Goal: Navigation & Orientation: Find specific page/section

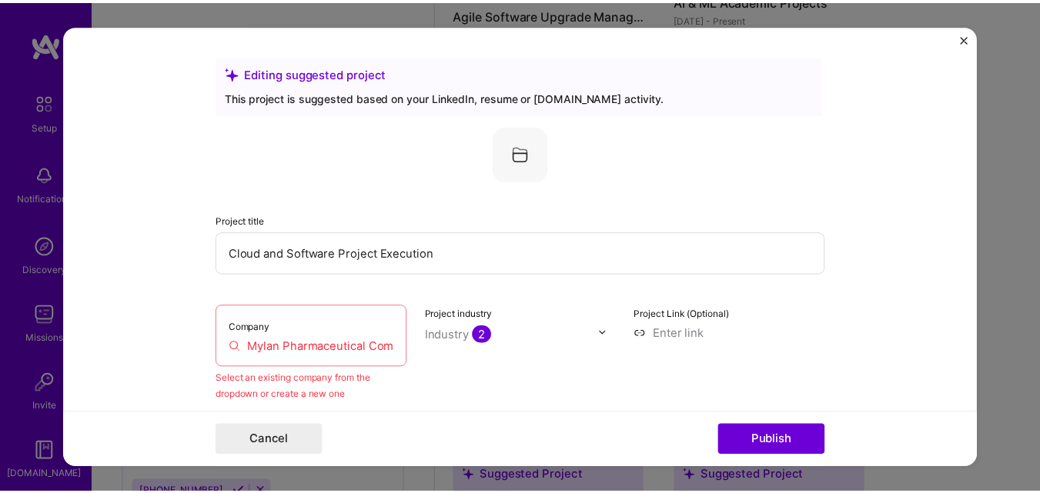
scroll to position [101, 0]
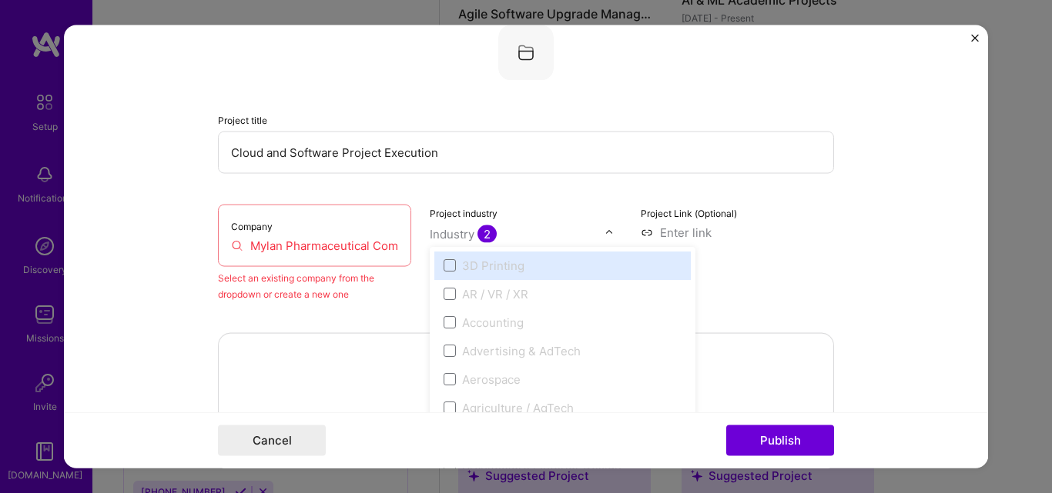
click at [604, 232] on img at bounding box center [608, 232] width 9 height 9
click at [977, 40] on img "Close" at bounding box center [975, 38] width 8 height 8
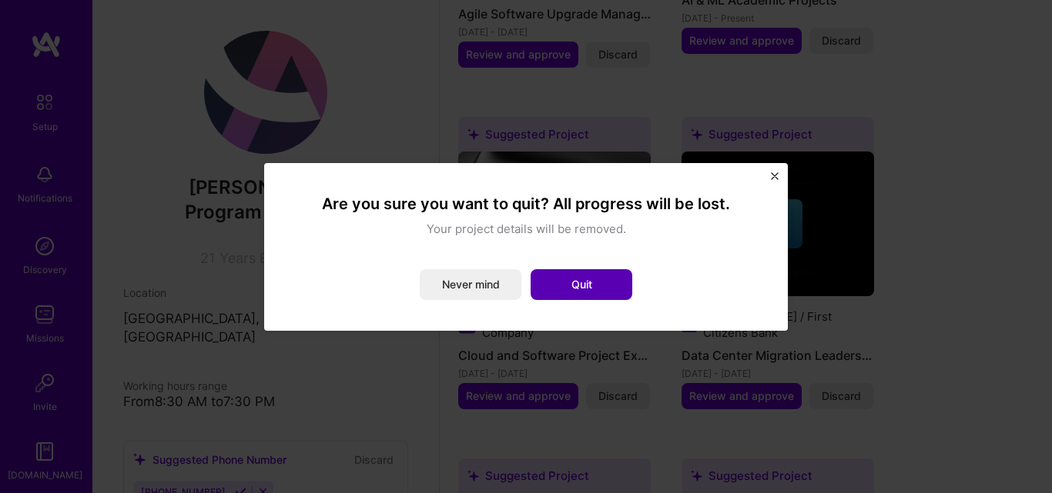
click at [615, 288] on button "Quit" at bounding box center [581, 284] width 102 height 31
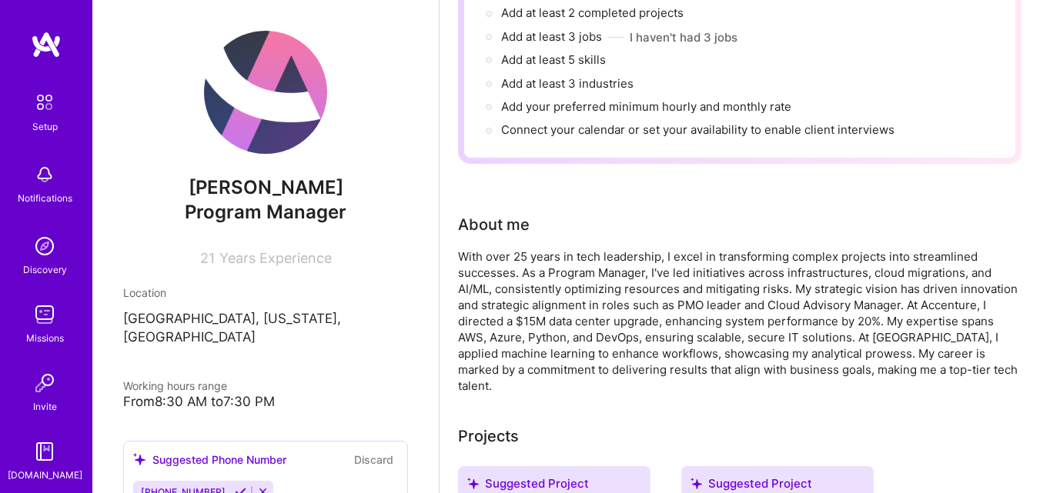
scroll to position [0, 0]
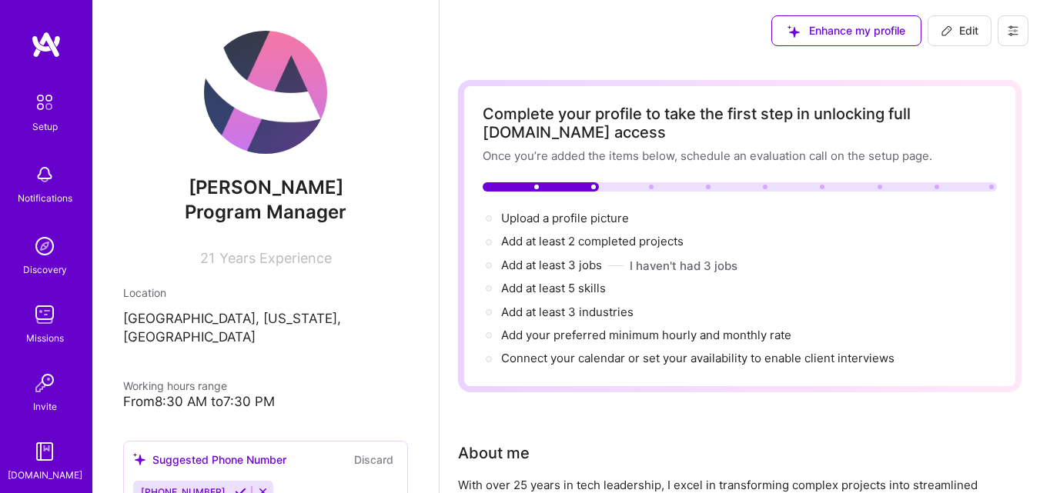
click at [56, 195] on div "Notifications" at bounding box center [45, 198] width 55 height 16
click at [47, 269] on div "Discovery" at bounding box center [45, 270] width 44 height 16
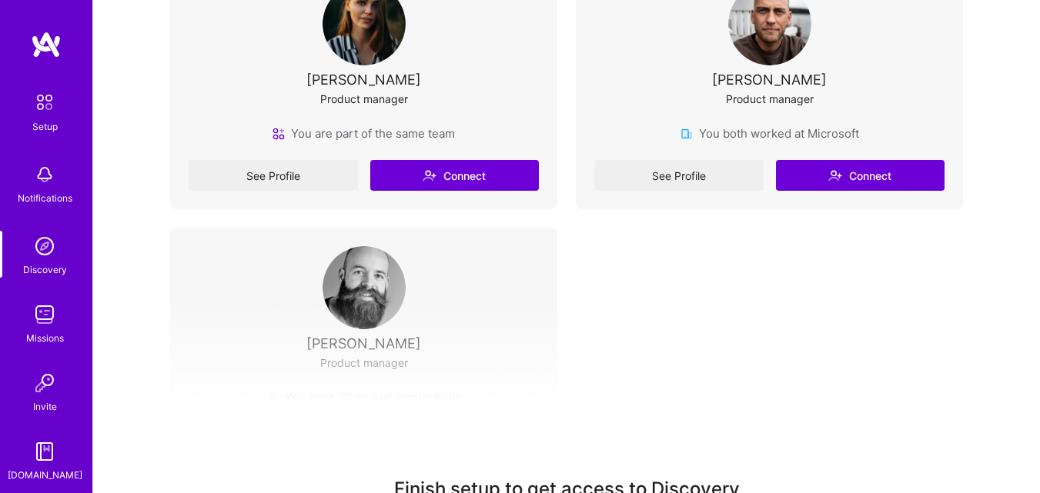
scroll to position [396, 0]
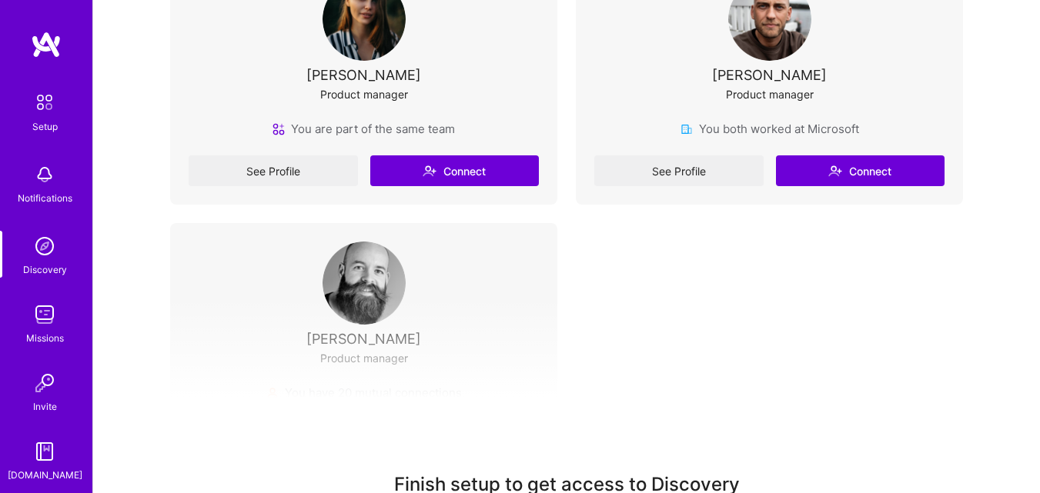
click at [44, 319] on img at bounding box center [44, 314] width 31 height 31
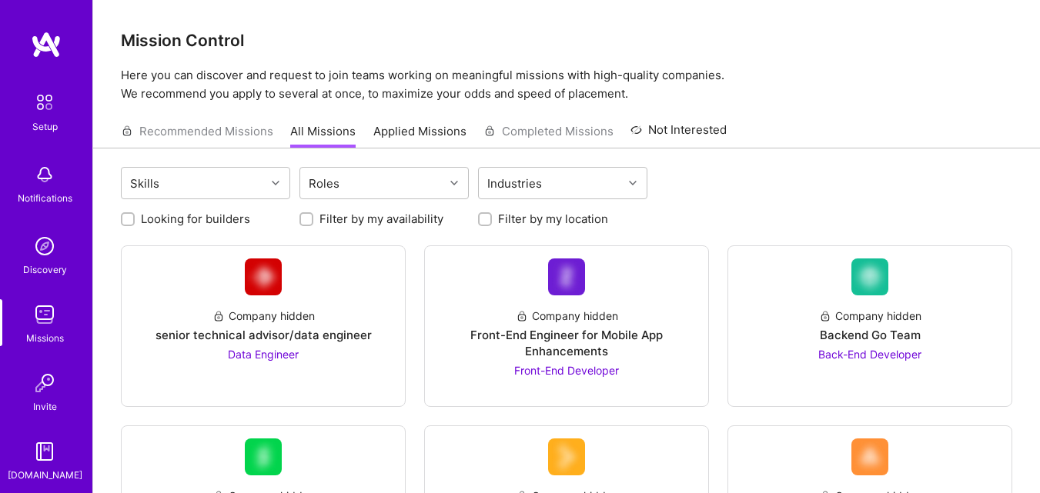
click at [30, 386] on img at bounding box center [44, 383] width 31 height 31
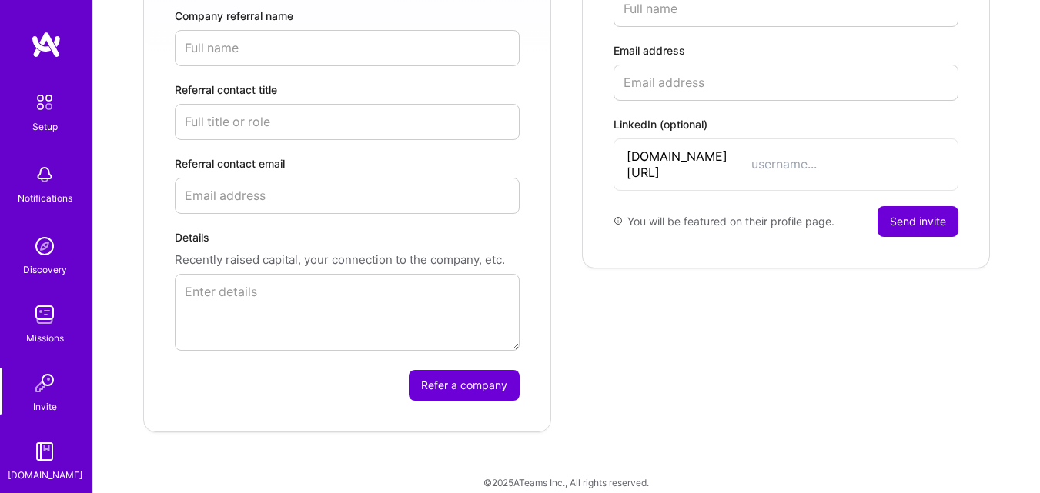
scroll to position [73, 0]
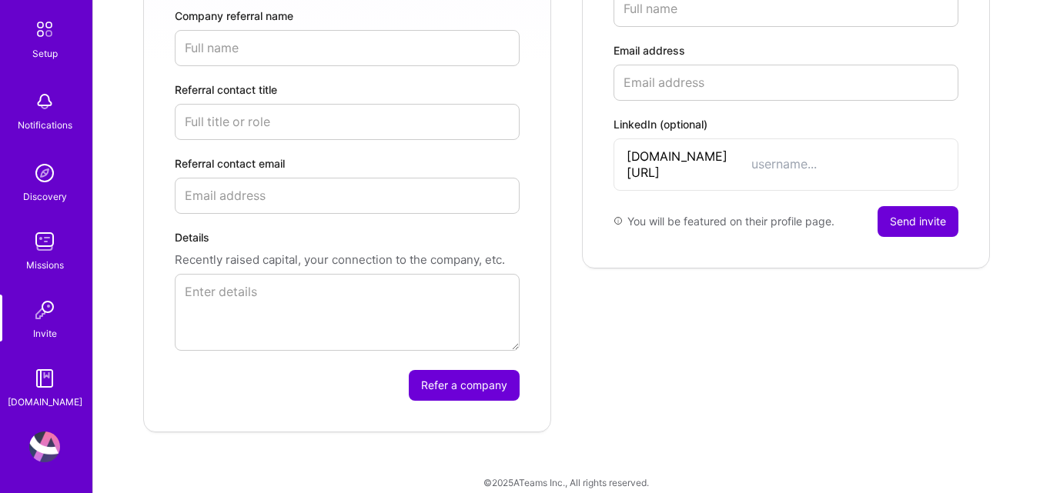
click at [39, 447] on img at bounding box center [44, 447] width 31 height 31
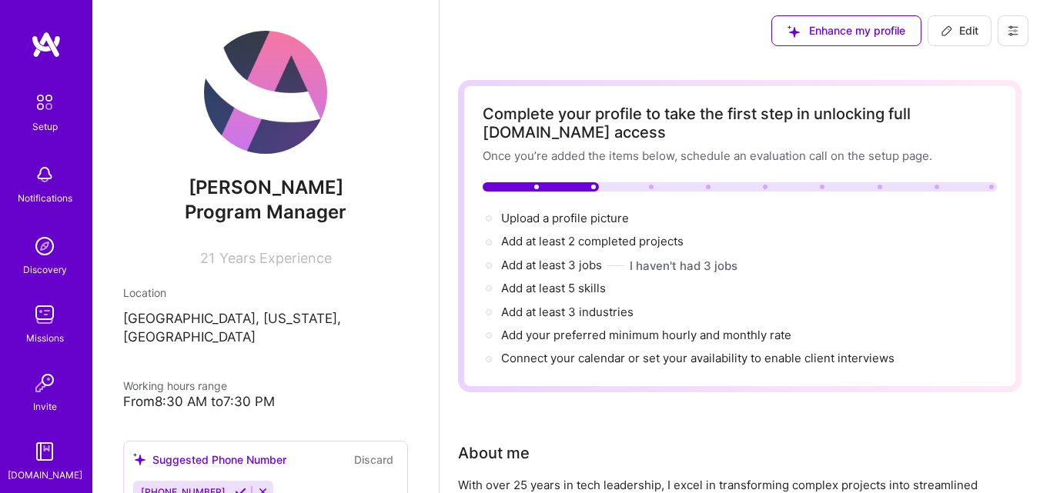
click at [42, 45] on img at bounding box center [46, 45] width 31 height 28
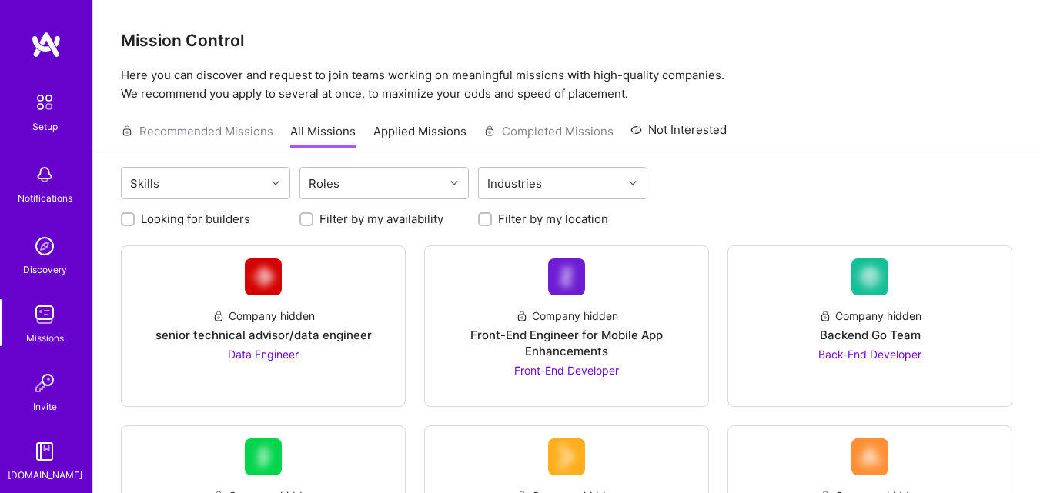
click at [22, 231] on link "Discovery" at bounding box center [44, 254] width 95 height 47
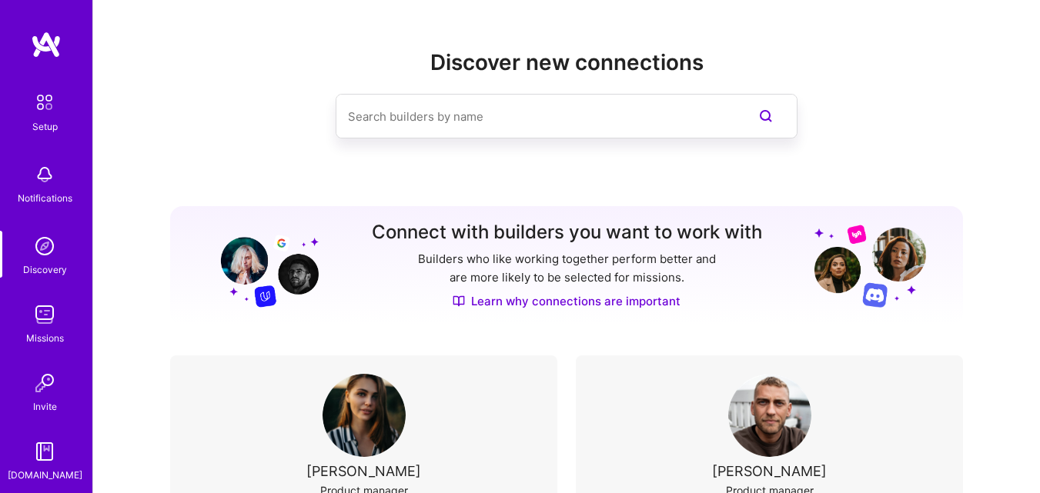
click at [50, 329] on img at bounding box center [44, 314] width 31 height 31
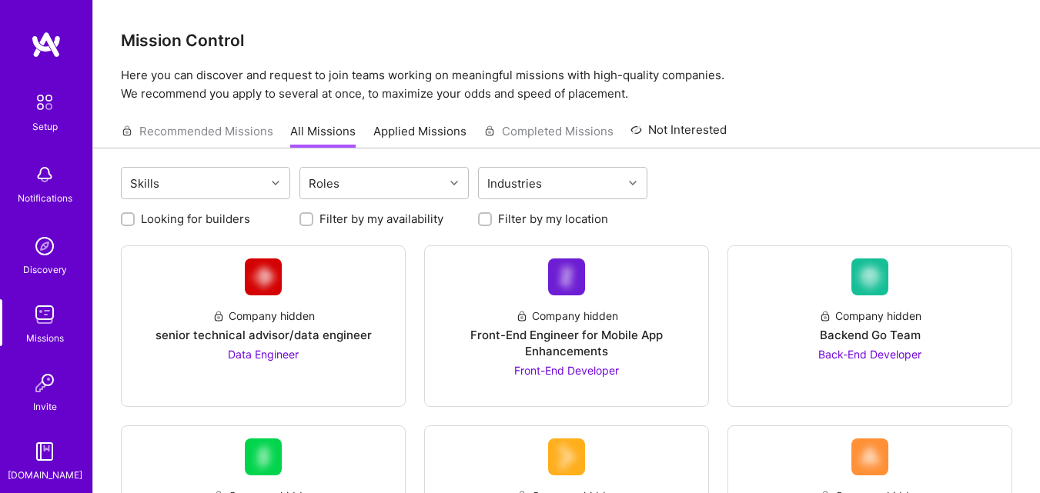
click at [40, 40] on img at bounding box center [46, 45] width 31 height 28
